Goal: Find specific page/section: Find specific page/section

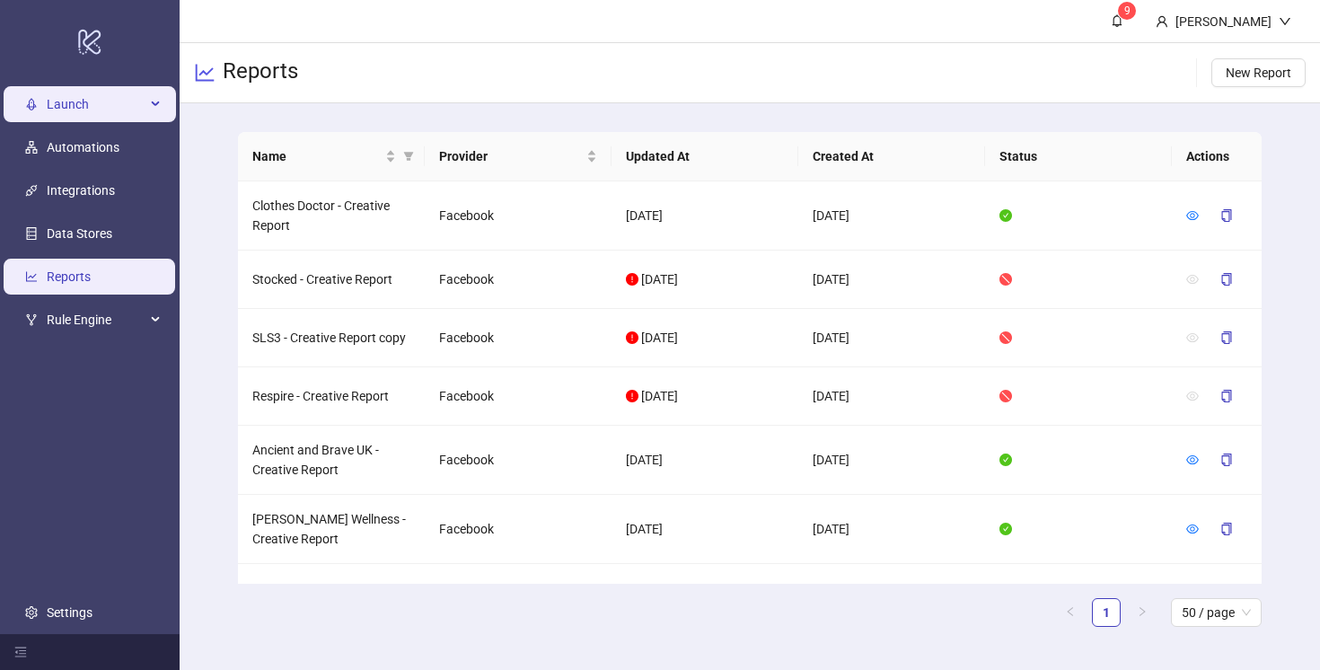
click at [61, 102] on span "Launch" at bounding box center [96, 104] width 99 height 36
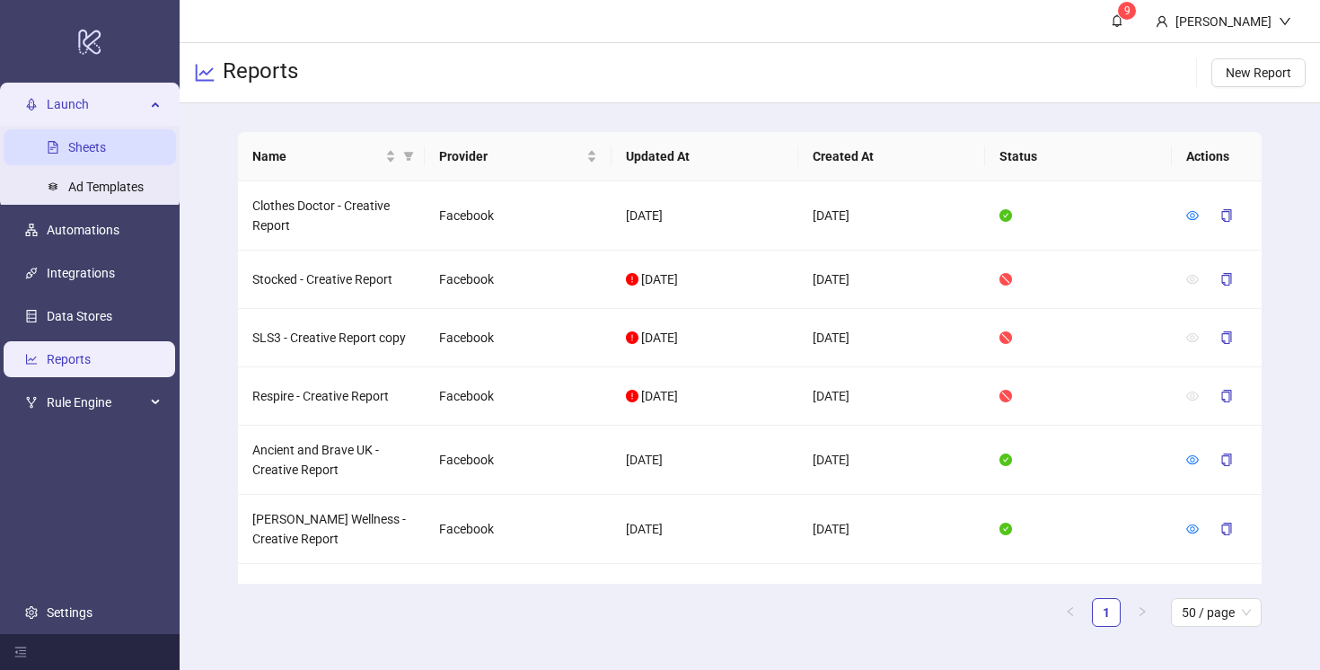
click at [76, 141] on link "Sheets" at bounding box center [87, 147] width 38 height 14
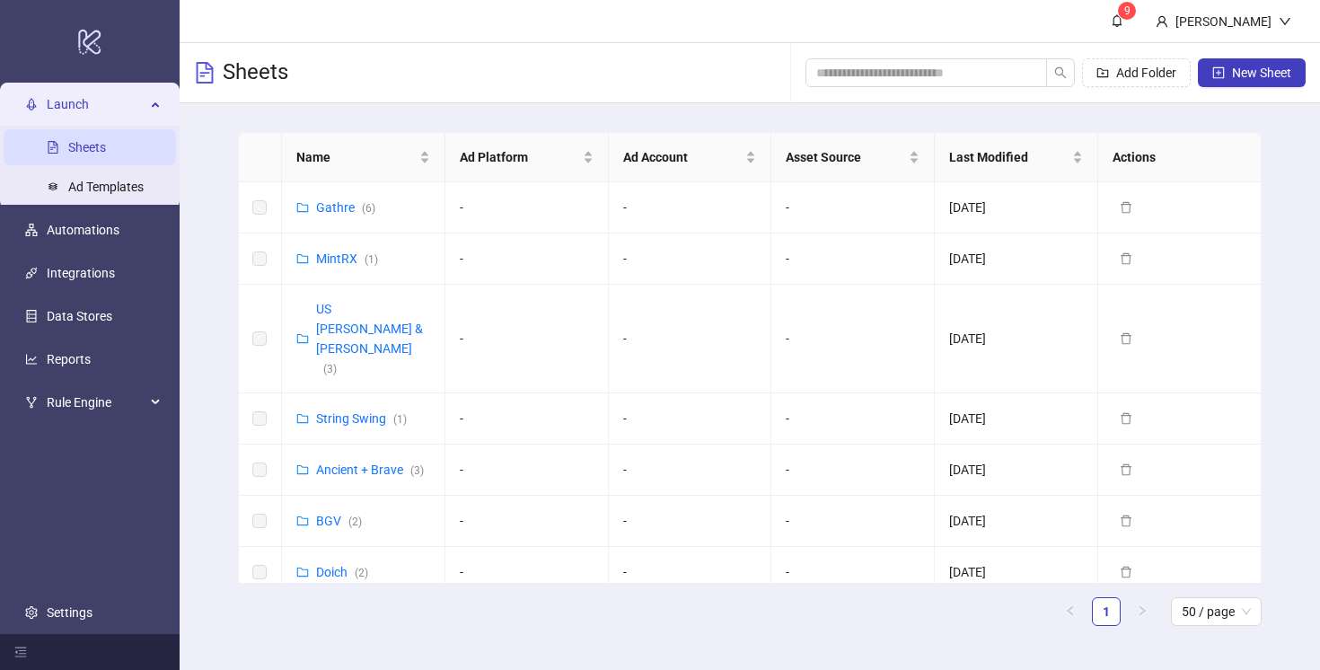
click at [160, 103] on div "Launch" at bounding box center [90, 104] width 172 height 36
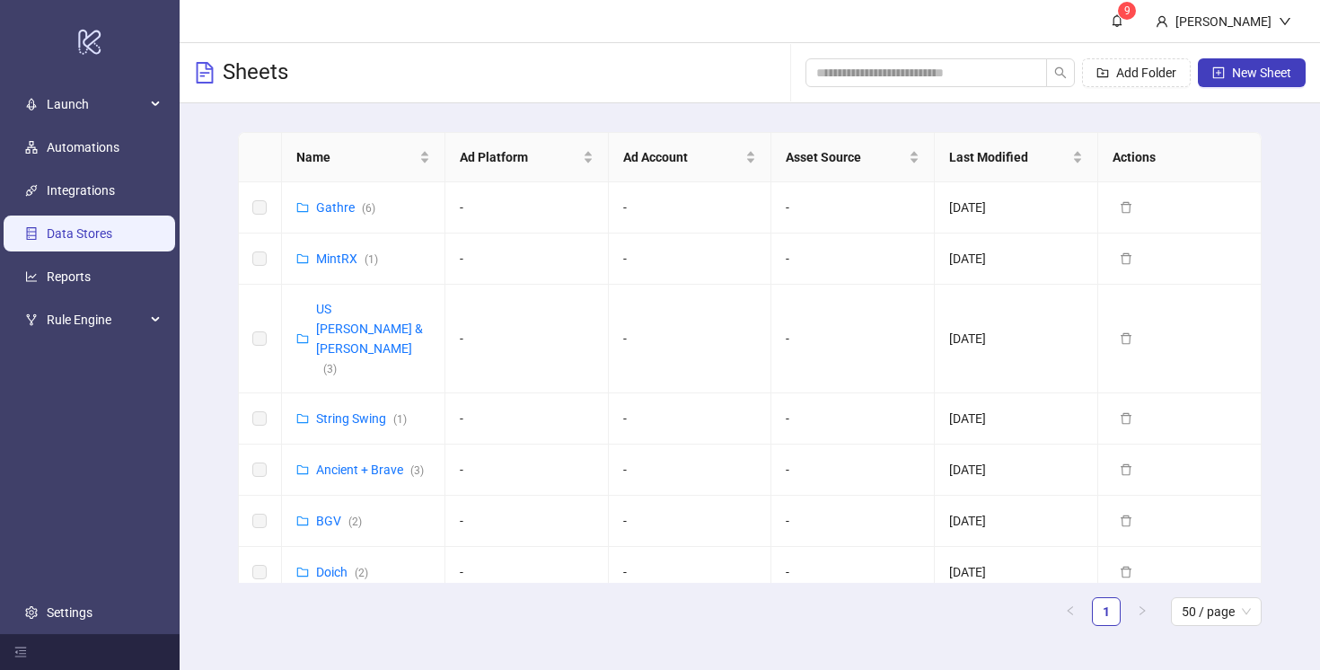
click at [85, 236] on link "Data Stores" at bounding box center [80, 233] width 66 height 14
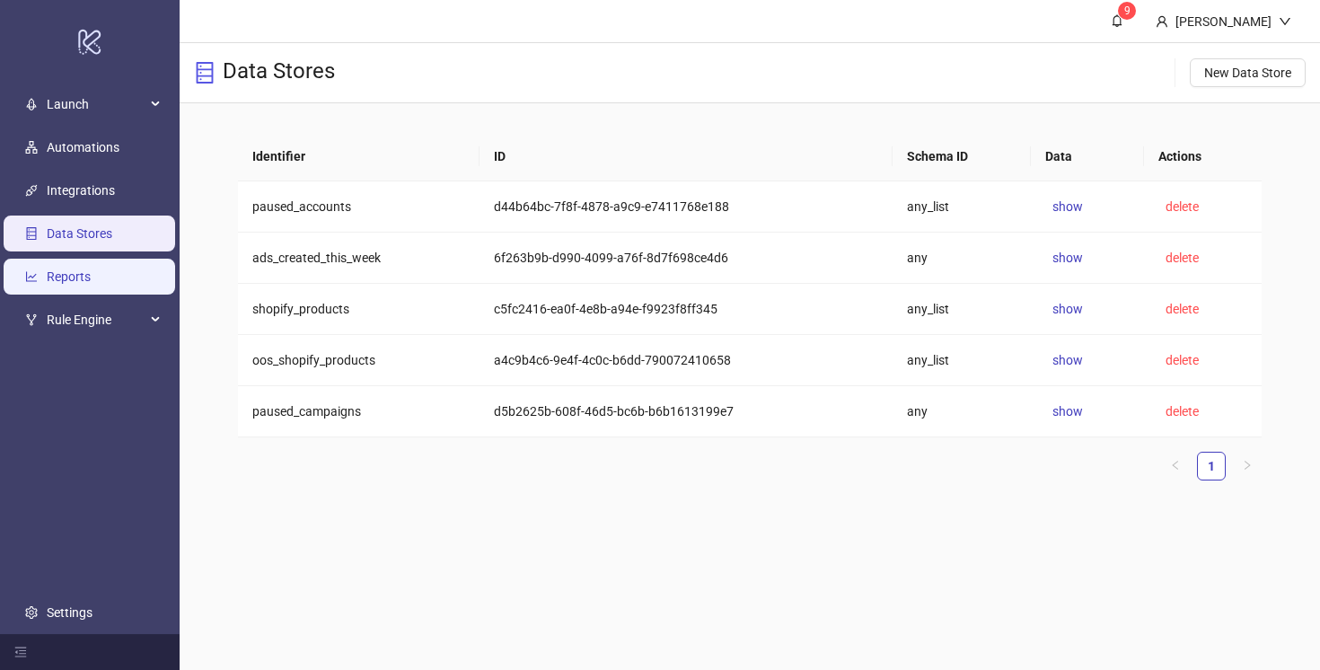
click at [77, 269] on link "Reports" at bounding box center [69, 276] width 44 height 14
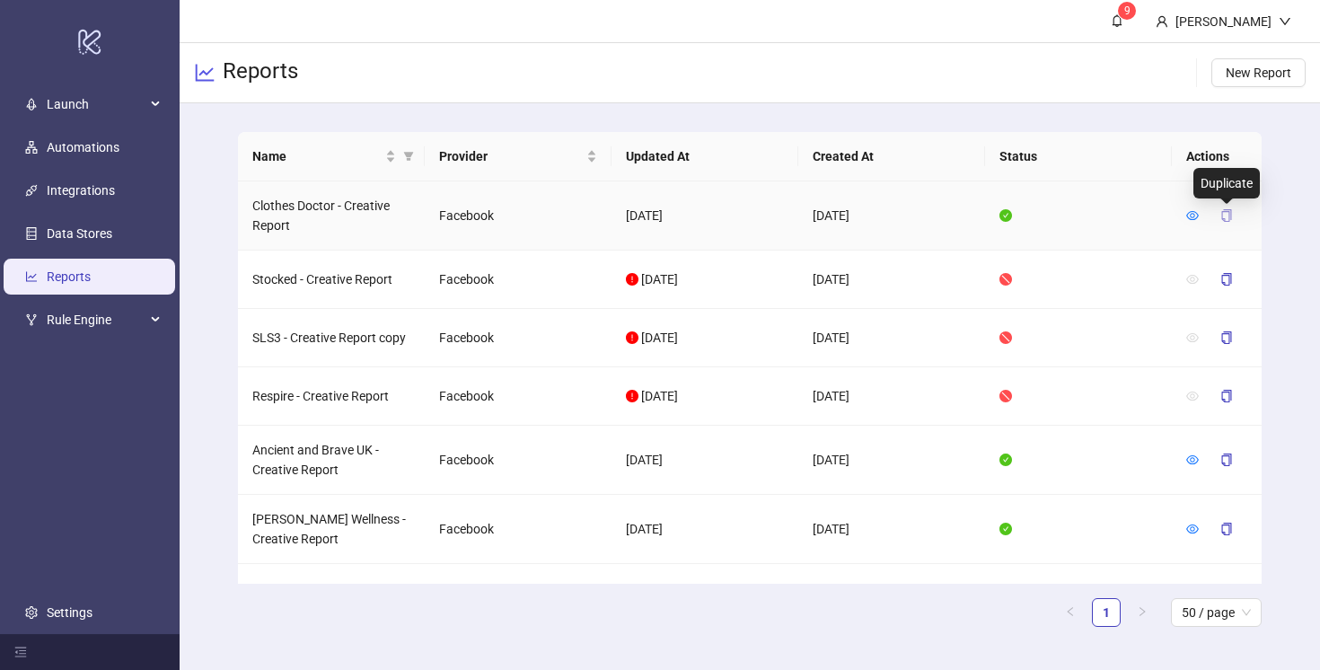
click at [1226, 215] on icon "copy" at bounding box center [1226, 215] width 13 height 13
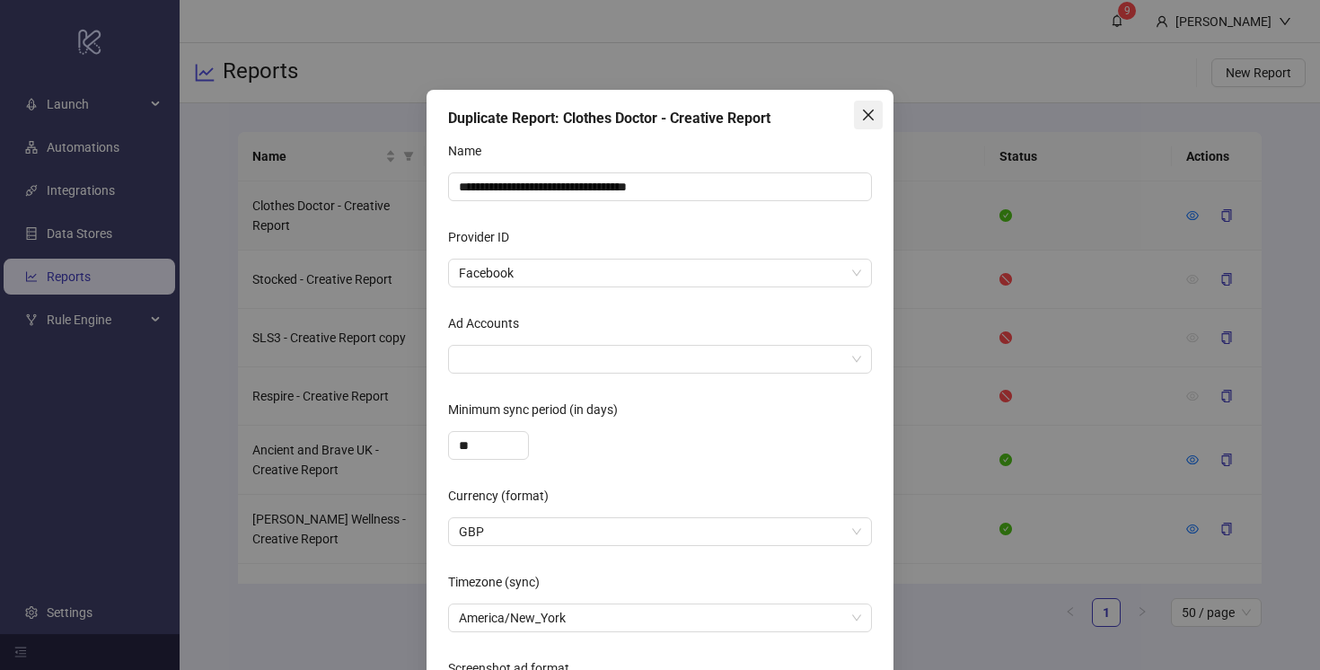
click at [866, 113] on icon "close" at bounding box center [868, 115] width 14 height 14
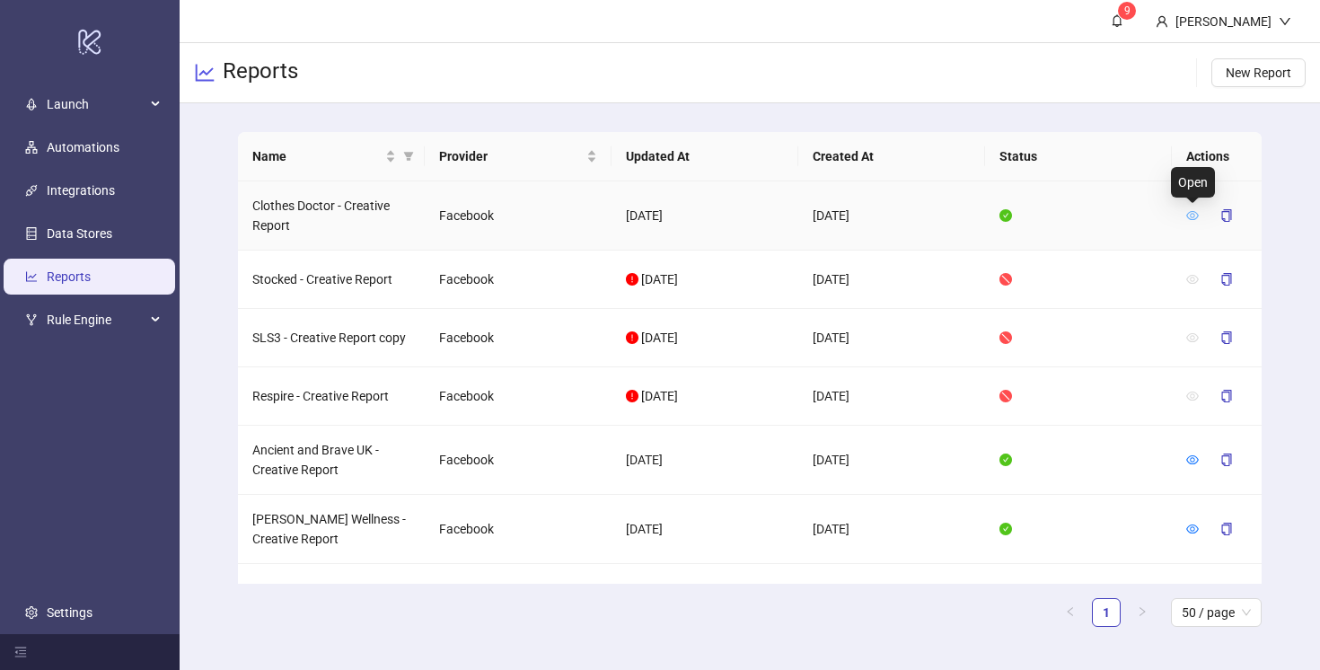
click at [1192, 213] on icon "eye" at bounding box center [1192, 215] width 13 height 9
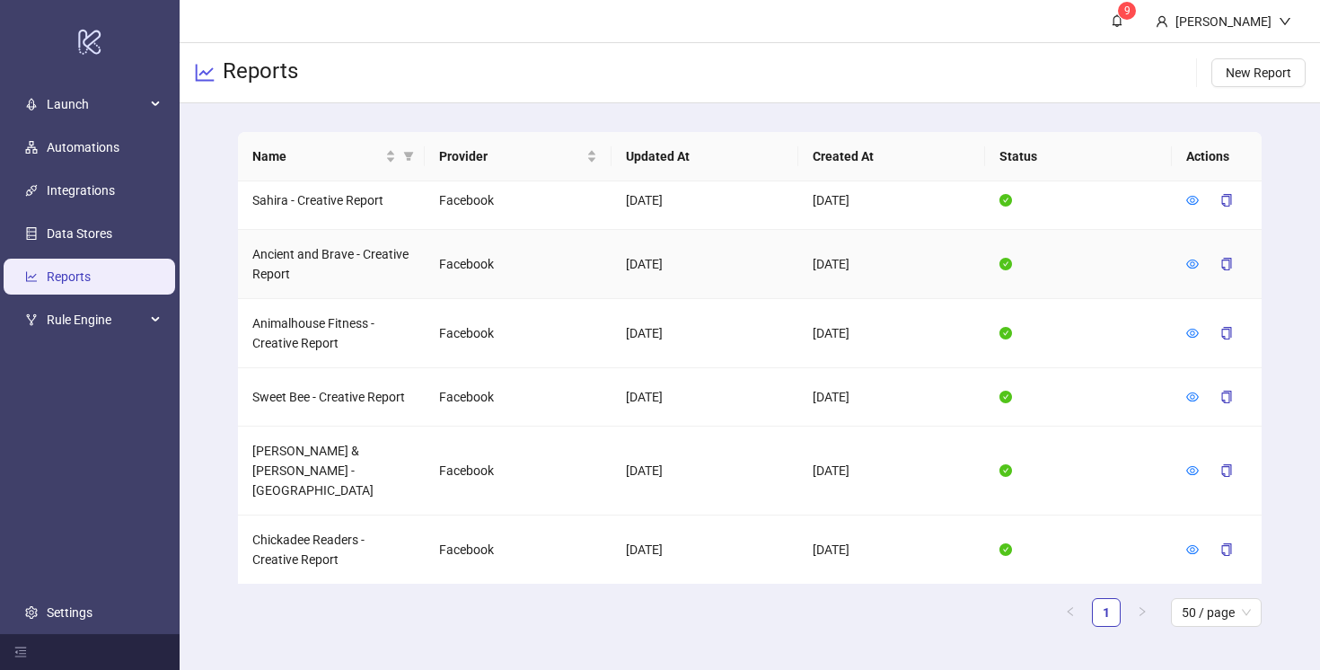
scroll to position [766, 0]
click at [1191, 330] on icon "eye" at bounding box center [1192, 331] width 13 height 13
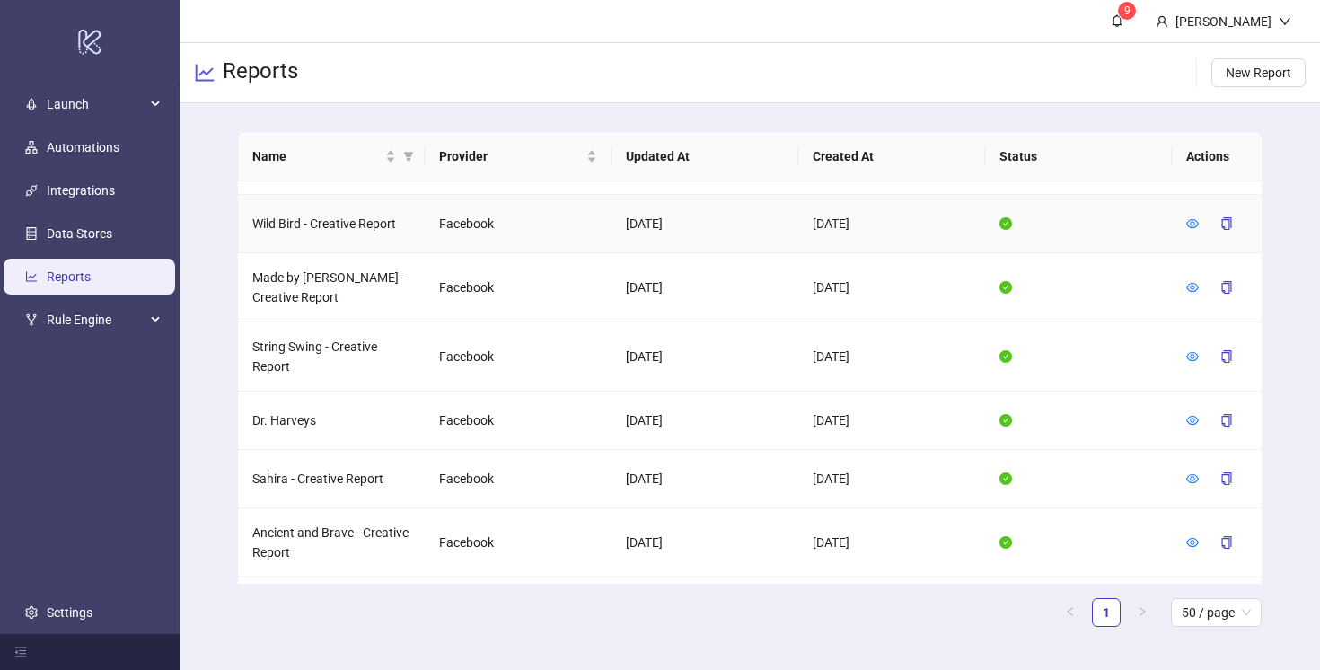
scroll to position [637, 0]
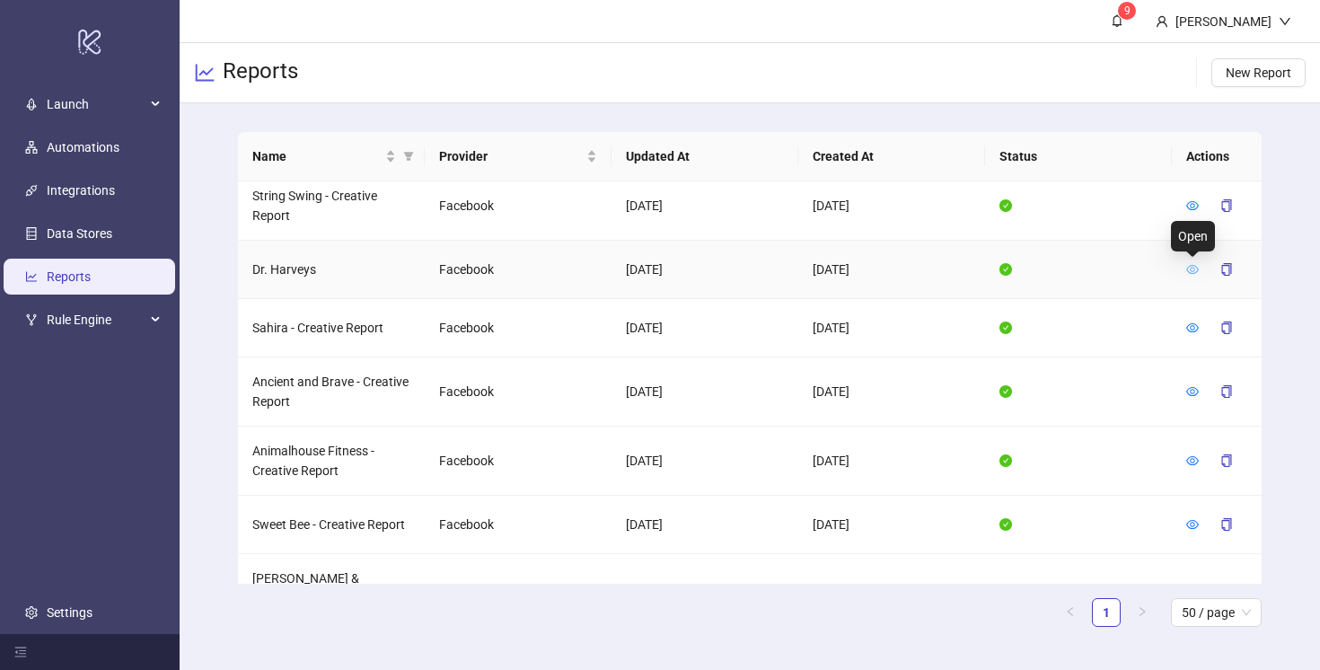
click at [1190, 266] on icon "eye" at bounding box center [1192, 269] width 13 height 13
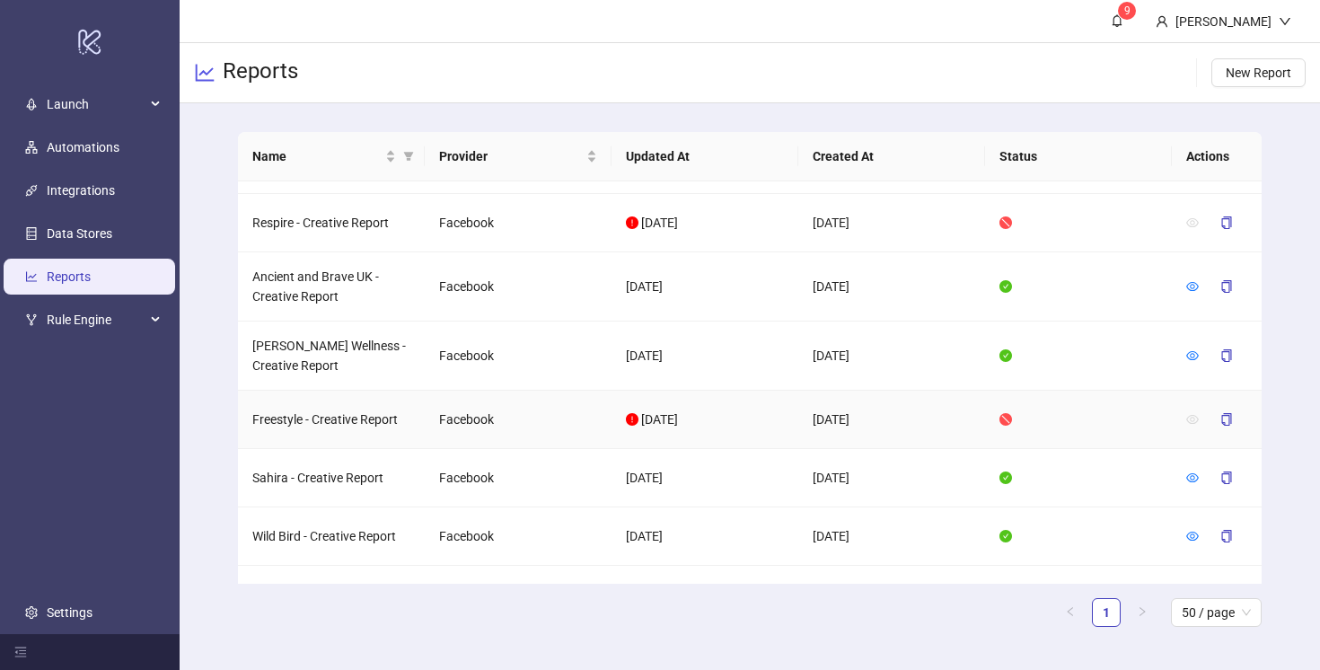
scroll to position [177, 0]
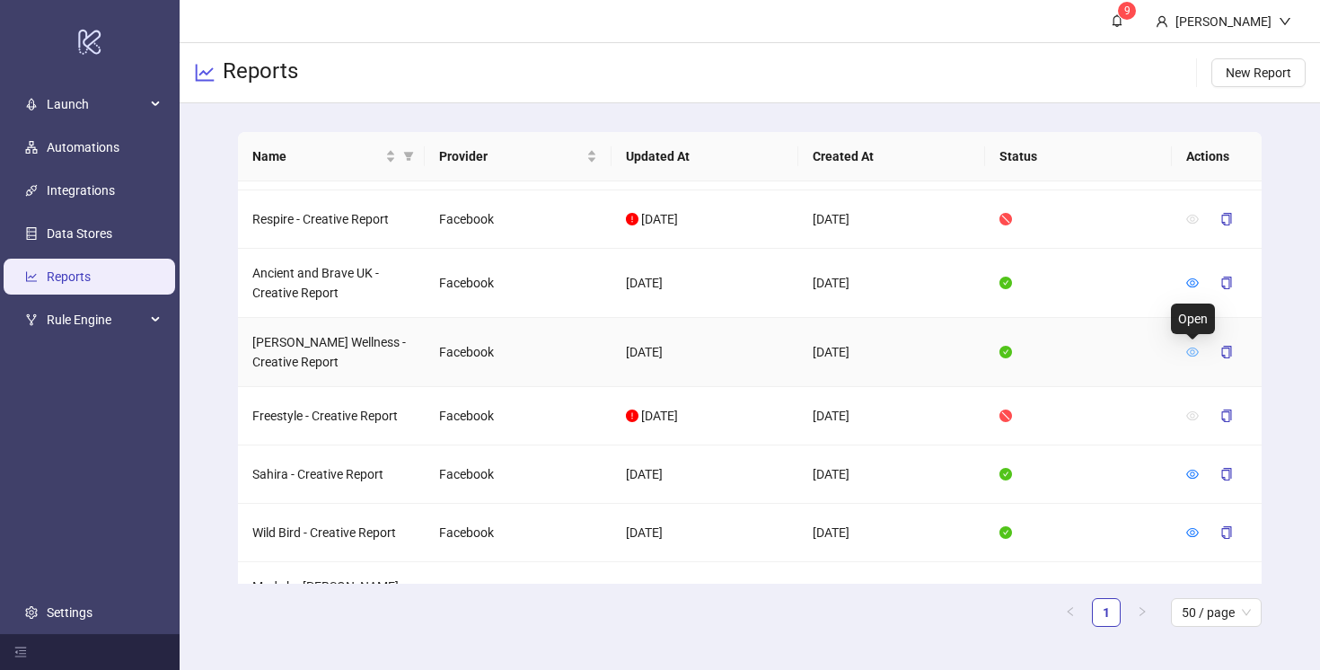
click at [1194, 350] on icon "eye" at bounding box center [1192, 351] width 13 height 9
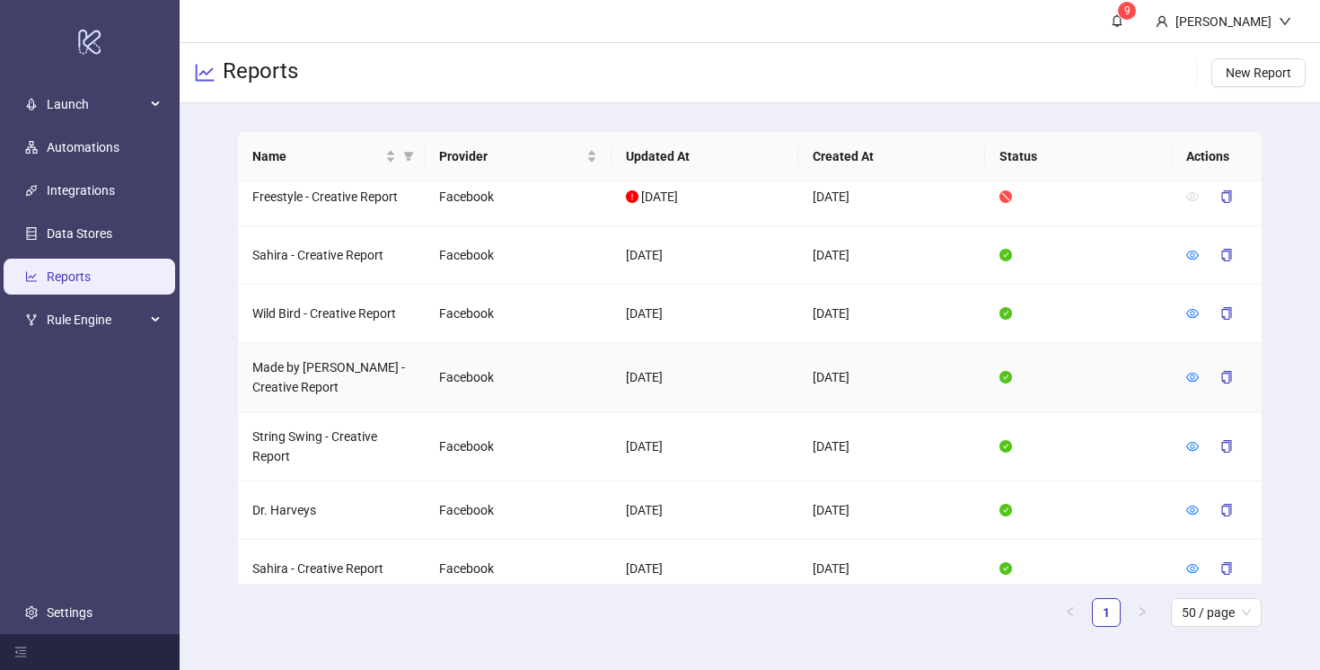
scroll to position [405, 0]
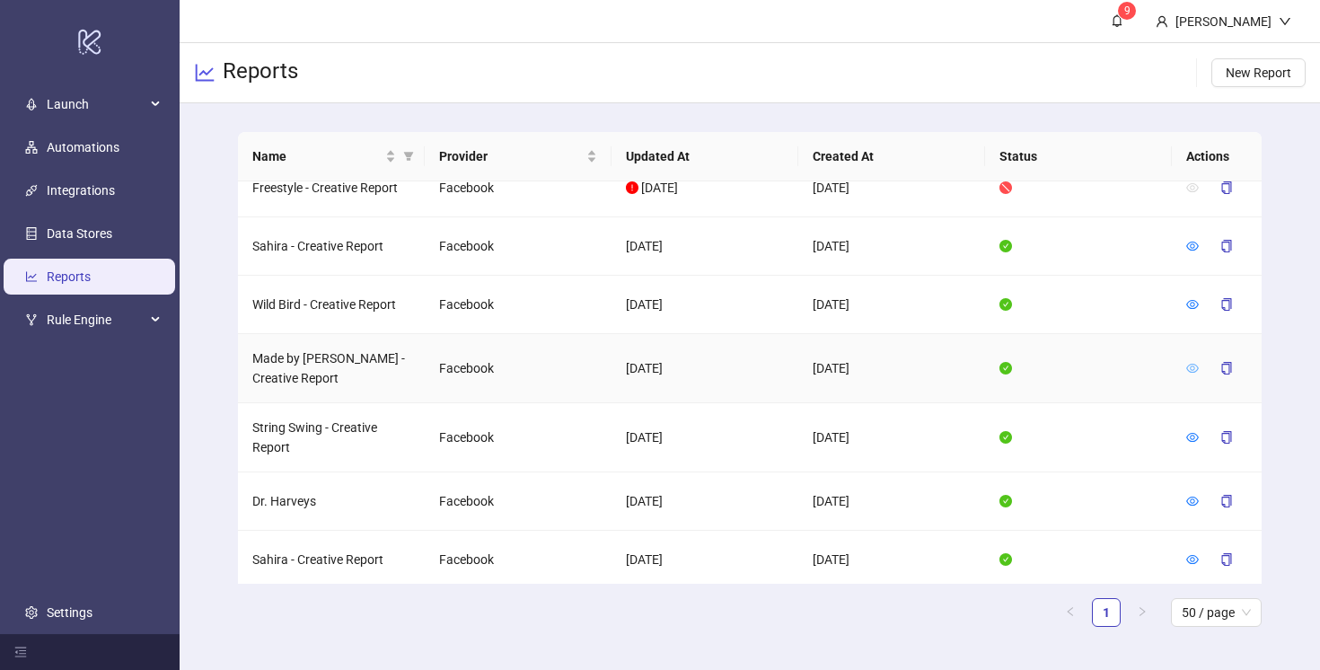
click at [1193, 365] on icon "eye" at bounding box center [1192, 368] width 13 height 13
